Goal: Task Accomplishment & Management: Manage account settings

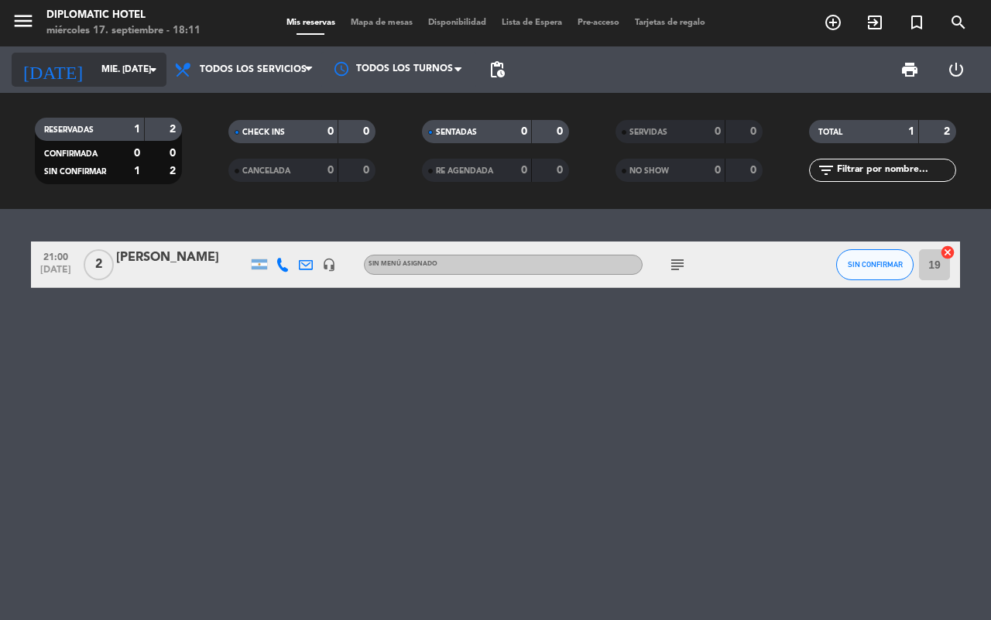
click at [94, 66] on input "mié. [DATE]" at bounding box center [155, 69] width 123 height 26
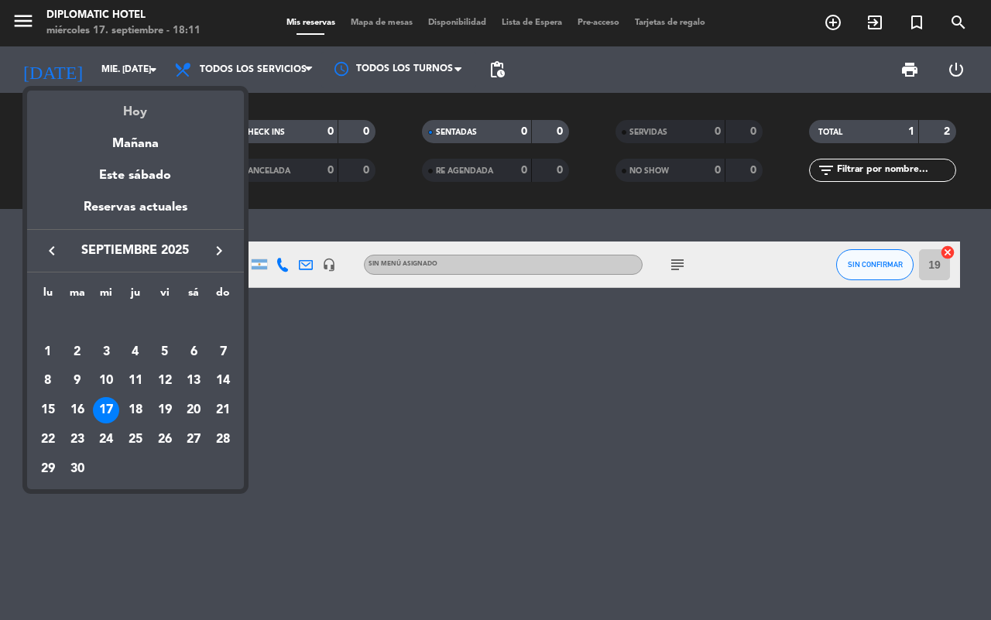
click at [128, 107] on div "Hoy" at bounding box center [135, 107] width 217 height 32
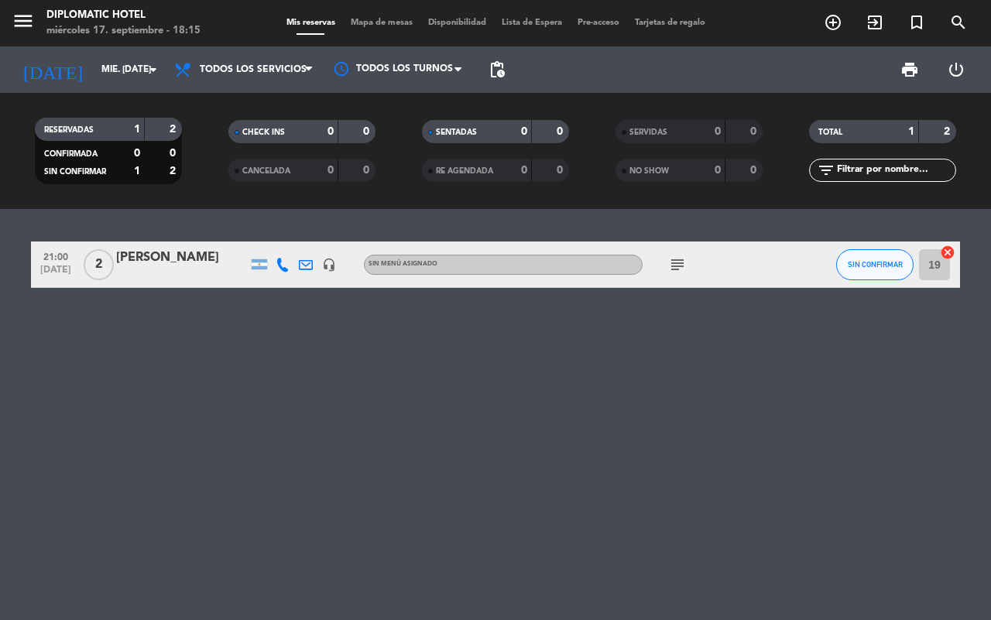
click at [176, 264] on div "[PERSON_NAME]" at bounding box center [182, 258] width 132 height 20
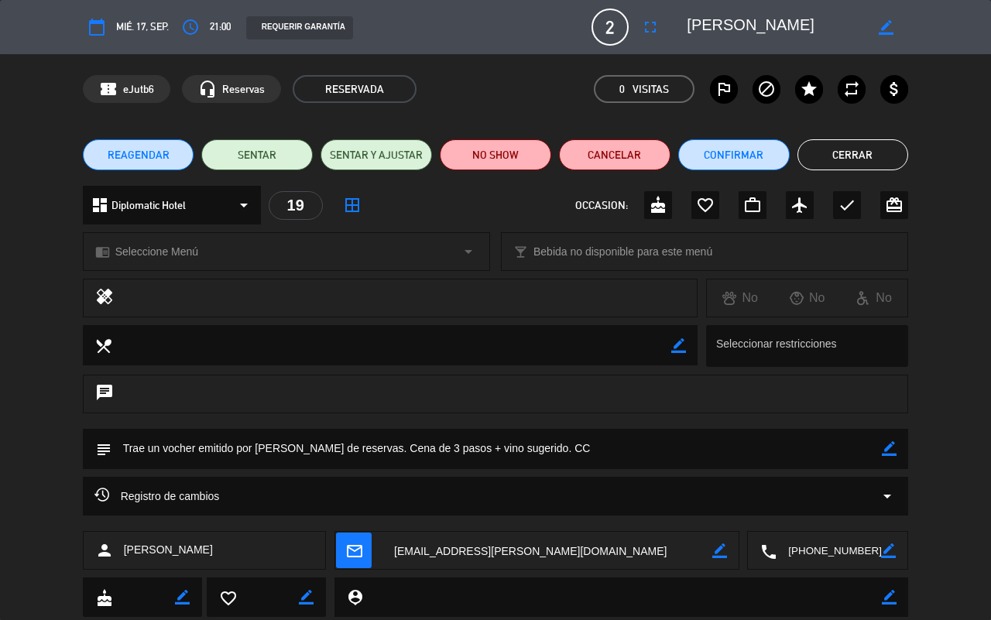
click at [306, 25] on div "REQUERIR GARANTÍA" at bounding box center [299, 27] width 107 height 23
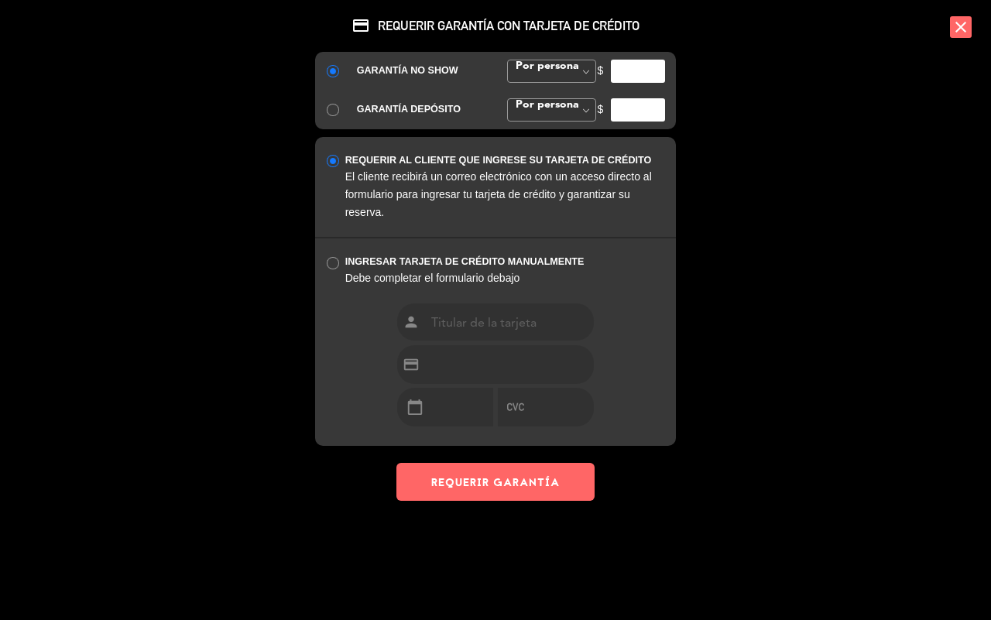
click at [960, 31] on icon "close" at bounding box center [961, 27] width 22 height 22
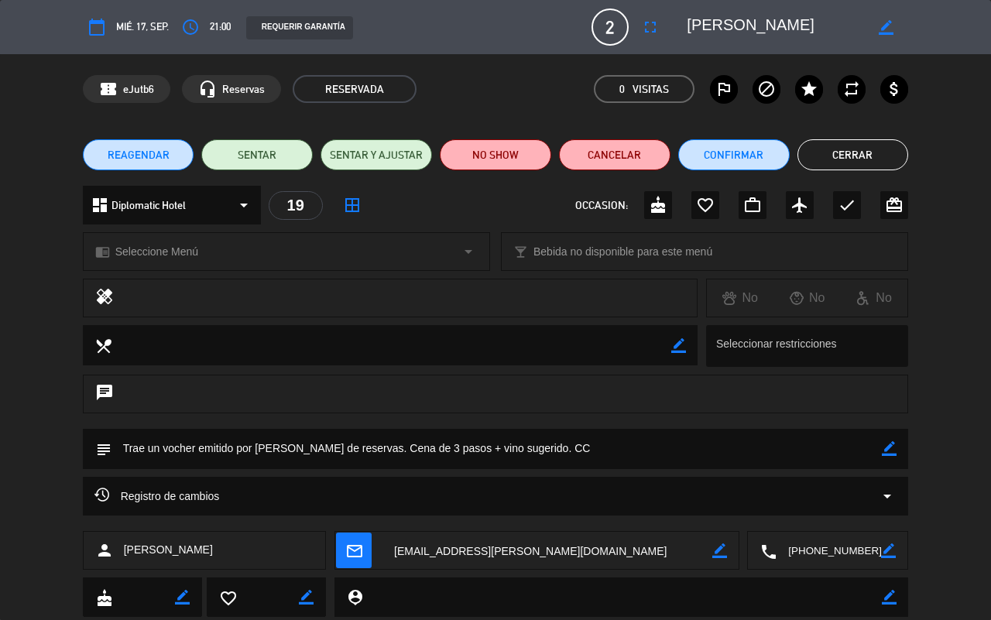
drag, startPoint x: 187, startPoint y: 23, endPoint x: 98, endPoint y: 27, distance: 88.3
click at [98, 27] on div "calendar_today mié. 17, sep. access_time 21:00 REQUERIR GARANTÍA 2 [PERSON_NAME…" at bounding box center [496, 27] width 826 height 37
click at [98, 27] on icon "calendar_today" at bounding box center [96, 27] width 19 height 19
click at [97, 29] on icon "calendar_today" at bounding box center [96, 27] width 19 height 19
drag, startPoint x: 879, startPoint y: 27, endPoint x: 860, endPoint y: 27, distance: 19.3
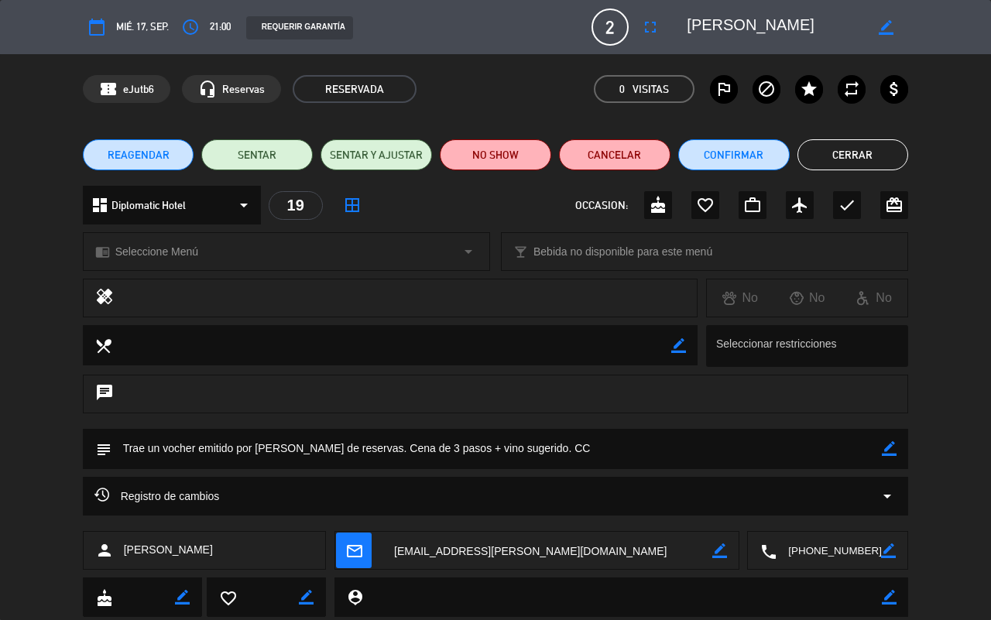
click at [878, 27] on icon "border_color" at bounding box center [885, 27] width 15 height 15
click at [90, 25] on icon "calendar_today" at bounding box center [96, 27] width 19 height 19
click at [885, 29] on icon at bounding box center [885, 27] width 15 height 15
click at [961, 106] on div "confirmation_number eJutb6 headset_mic Reservas RESERVADA 0 Visitas outlined_fl…" at bounding box center [495, 89] width 991 height 70
click at [166, 159] on span "REAGENDAR" at bounding box center [139, 155] width 62 height 16
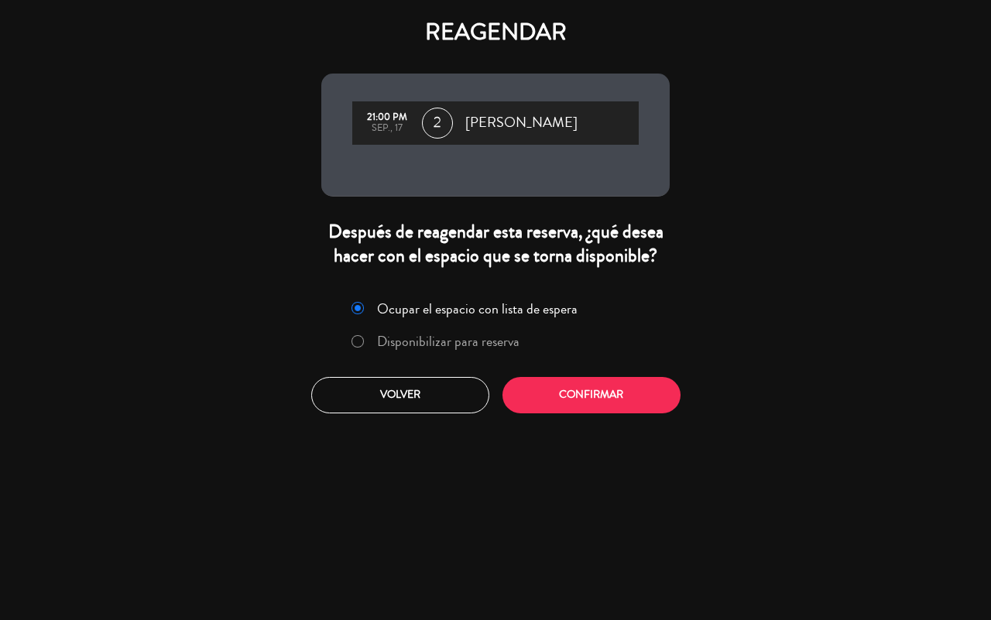
click at [489, 334] on label "Disponibilizar para reserva" at bounding box center [448, 341] width 142 height 14
click at [580, 393] on button "Confirmar" at bounding box center [591, 395] width 178 height 36
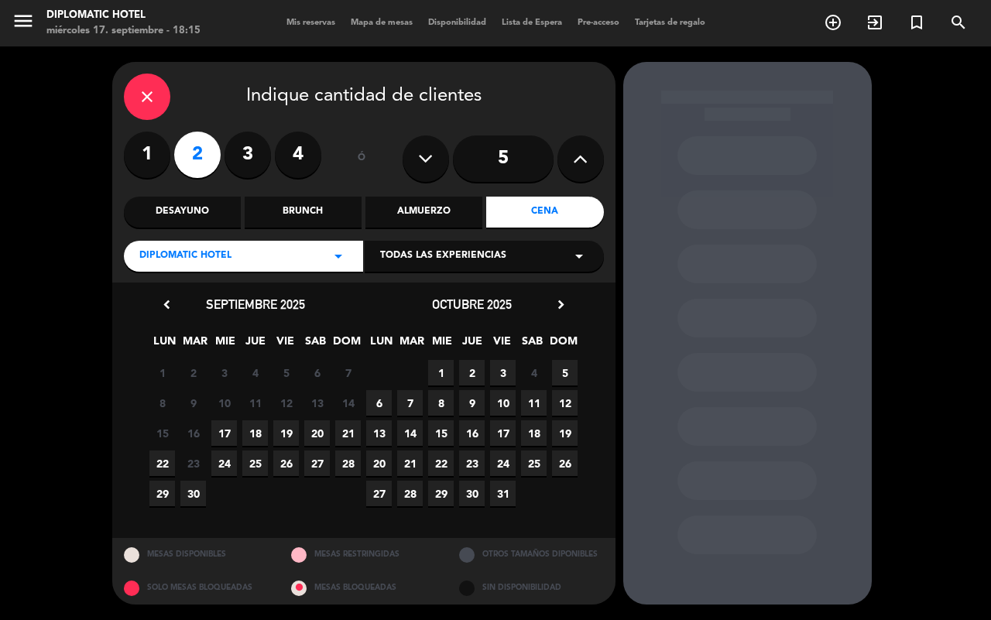
click at [317, 434] on span "20" at bounding box center [317, 433] width 26 height 26
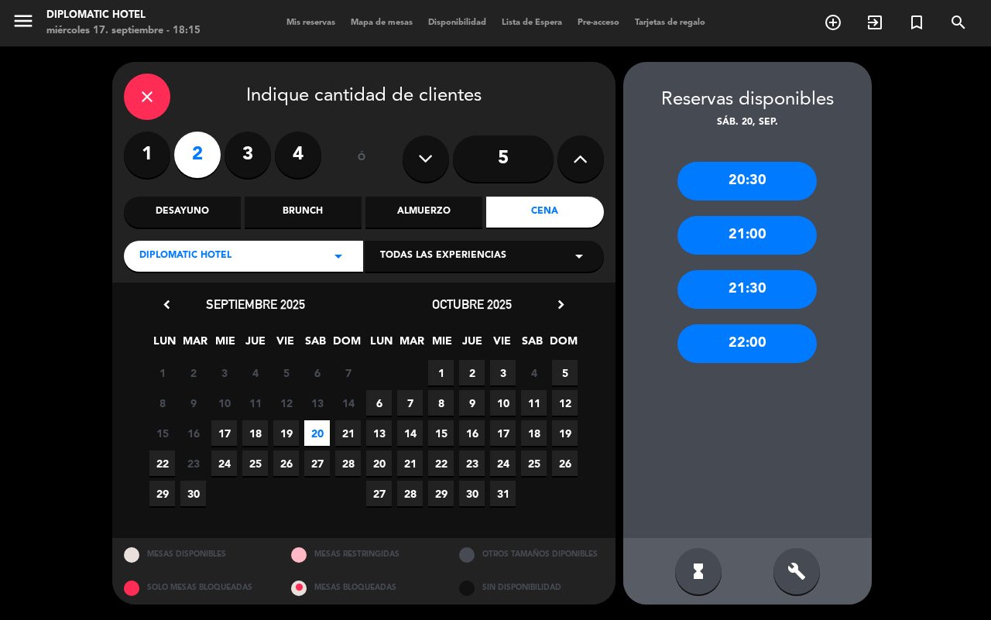
click at [761, 338] on div "22:00" at bounding box center [746, 343] width 139 height 39
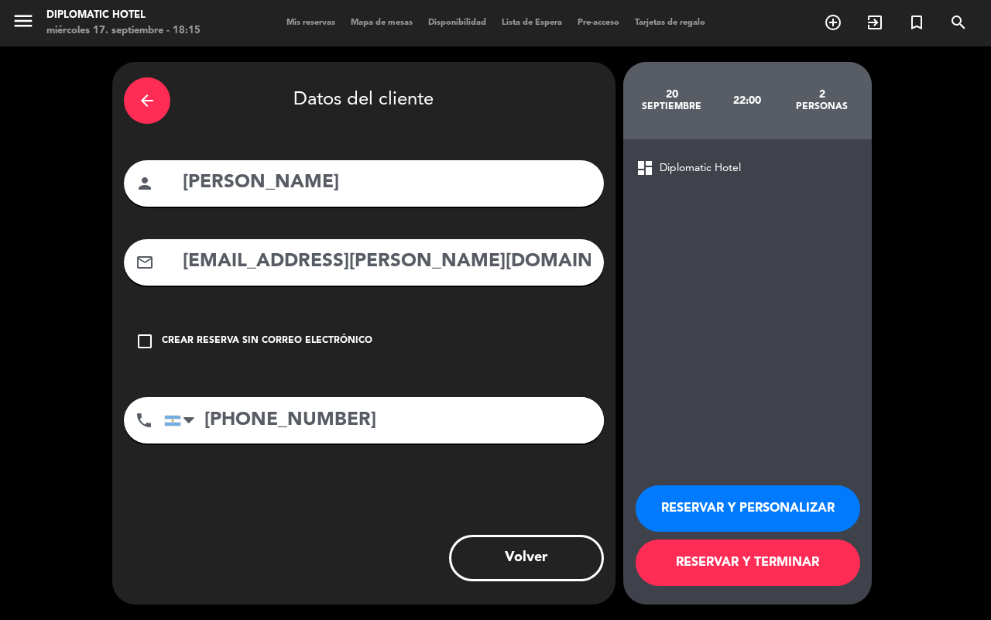
click at [772, 566] on button "RESERVAR Y TERMINAR" at bounding box center [747, 562] width 224 height 46
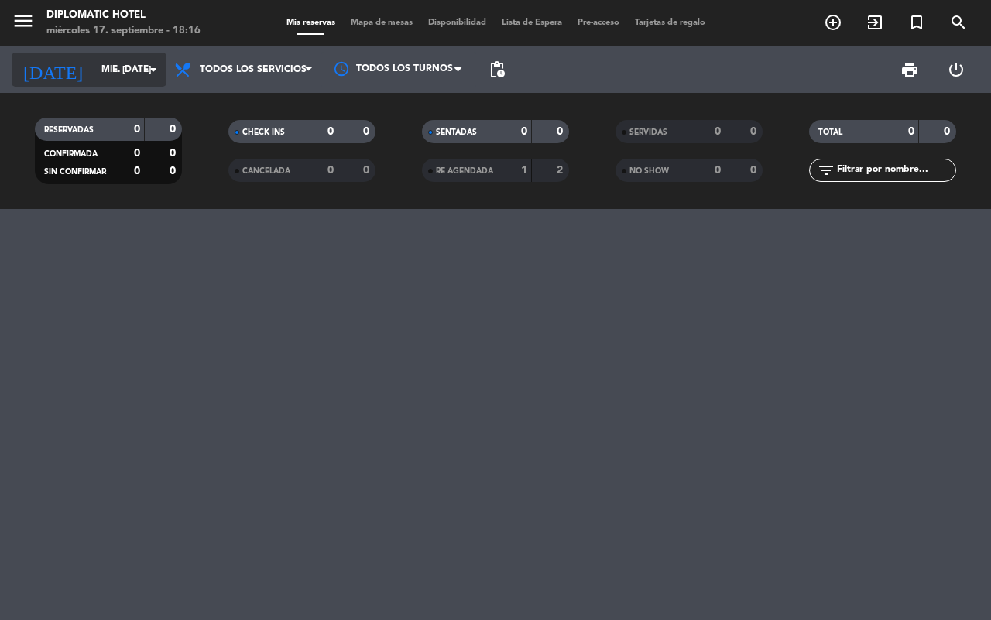
click at [98, 62] on input "mié. [DATE]" at bounding box center [155, 69] width 123 height 26
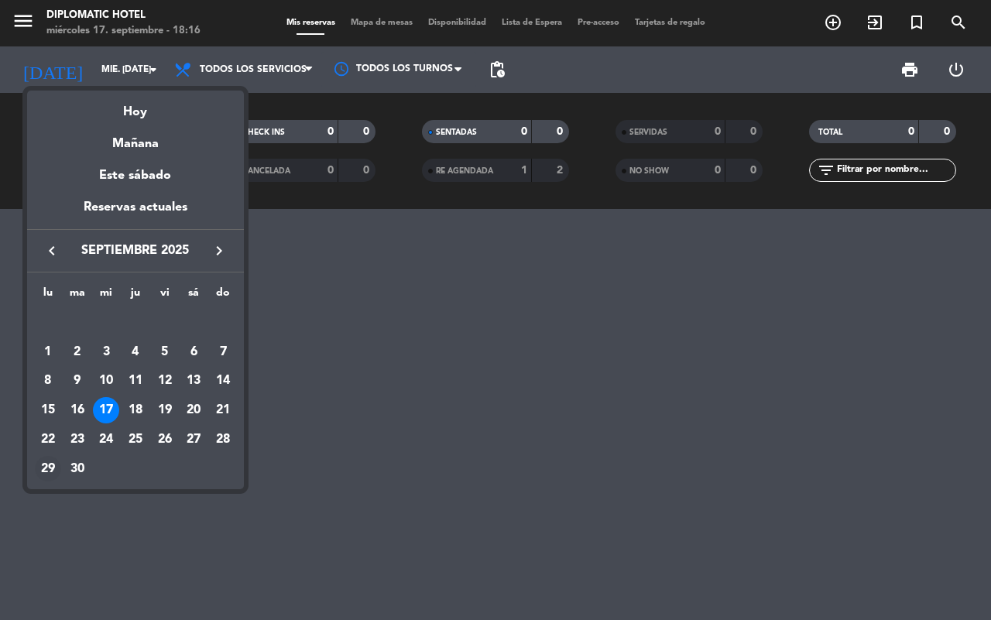
click at [47, 467] on div "29" at bounding box center [48, 469] width 26 height 26
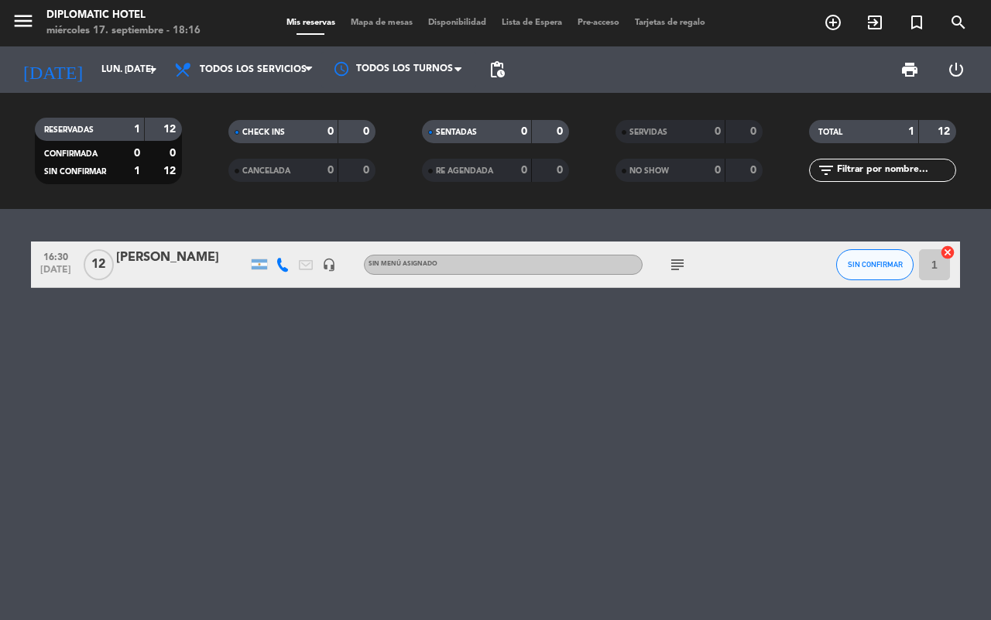
click at [681, 261] on icon "subject" at bounding box center [677, 264] width 19 height 19
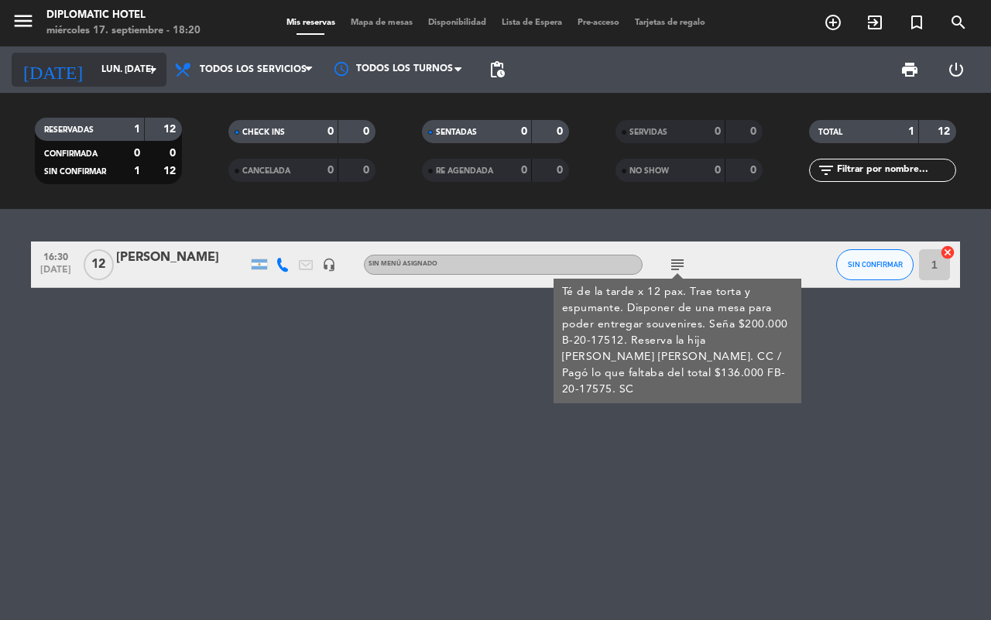
drag, startPoint x: 296, startPoint y: 416, endPoint x: 118, endPoint y: 74, distance: 385.6
click at [295, 415] on div "16:30 [DATE] [PERSON_NAME] headset_mic Sin menú asignado subject Té de la tarde…" at bounding box center [495, 414] width 991 height 411
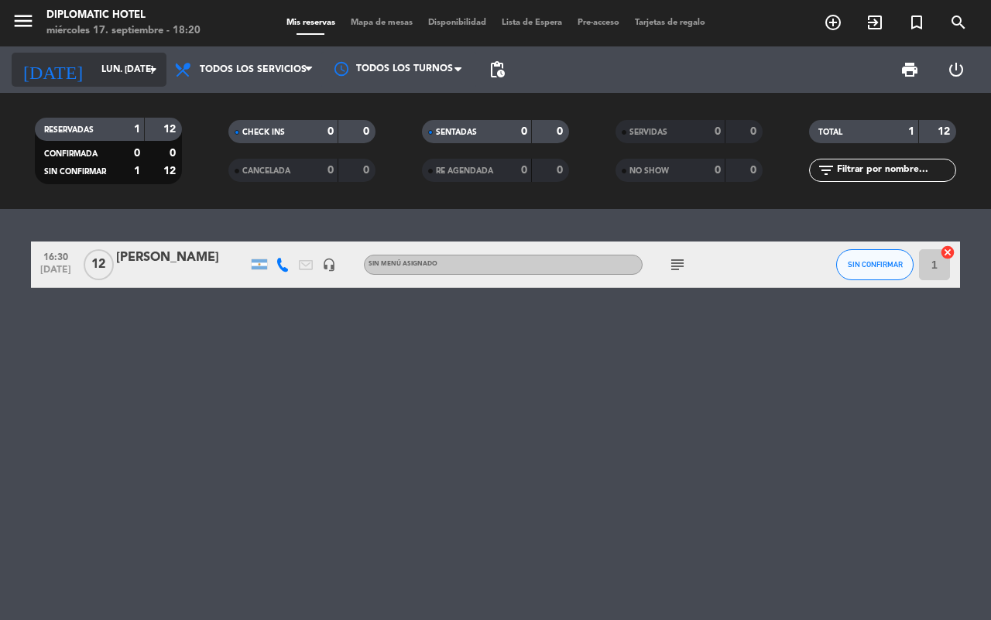
click at [94, 70] on input "lun. [DATE]" at bounding box center [155, 69] width 123 height 26
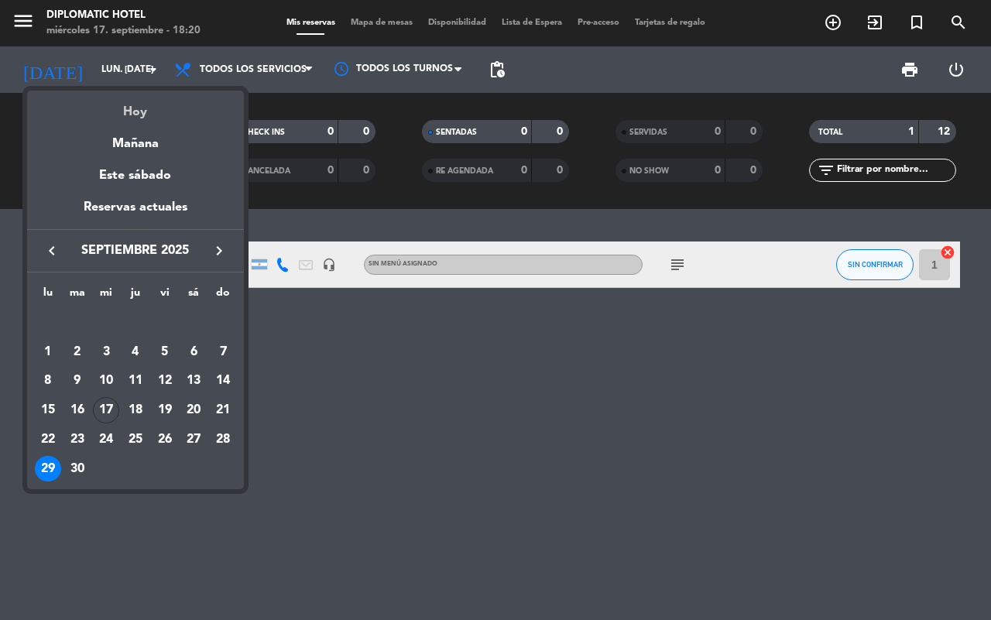
click at [124, 99] on div "Hoy" at bounding box center [135, 107] width 217 height 32
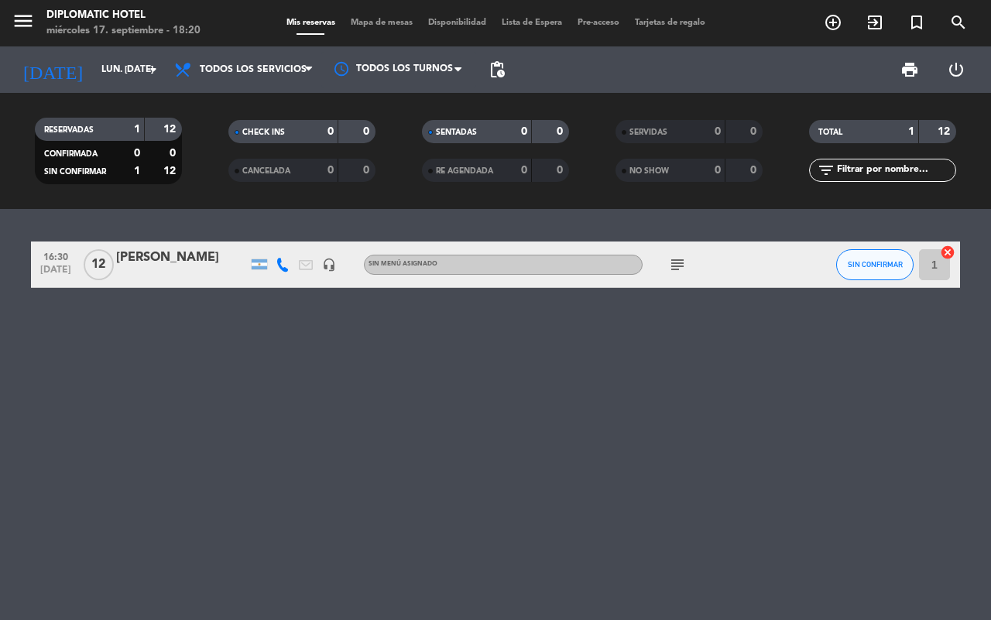
type input "mié. [DATE]"
